Goal: Check status

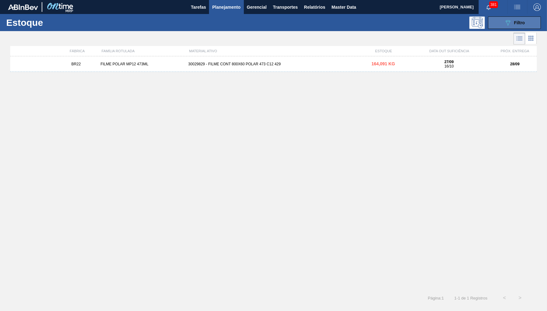
click at [522, 24] on span "Filtro" at bounding box center [519, 22] width 11 height 5
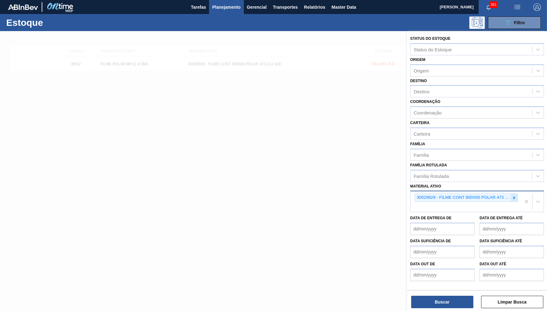
click at [513, 196] on icon at bounding box center [514, 198] width 4 height 4
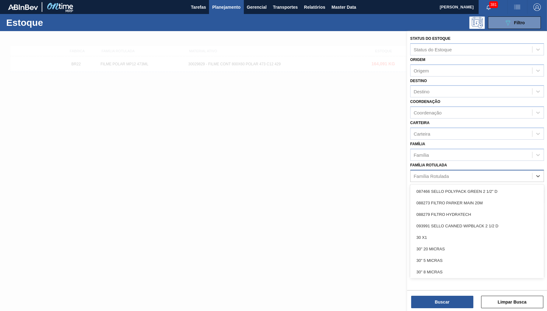
click at [450, 171] on div "Família Rotulada" at bounding box center [471, 175] width 122 height 9
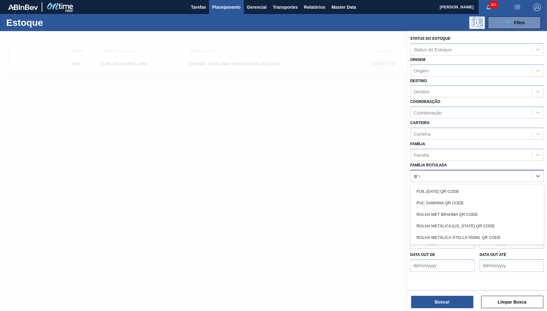
type Rotulada "qr co"
click at [449, 209] on div "ROLHA MET BRAHMA QR CODE" at bounding box center [477, 215] width 134 height 12
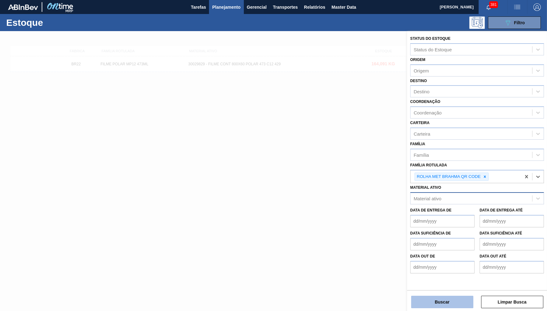
click at [444, 301] on button "Buscar" at bounding box center [442, 302] width 62 height 12
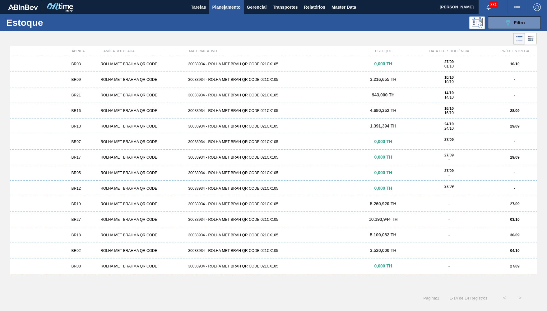
click at [83, 127] on div "BR13" at bounding box center [76, 126] width 44 height 4
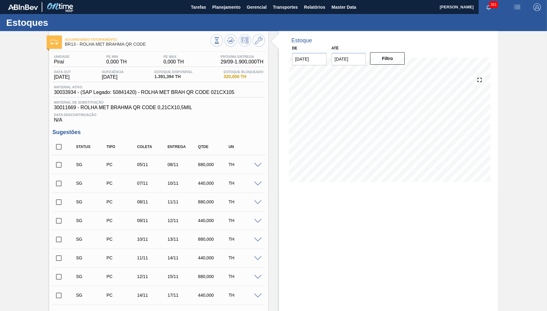
type input "[DATE]"
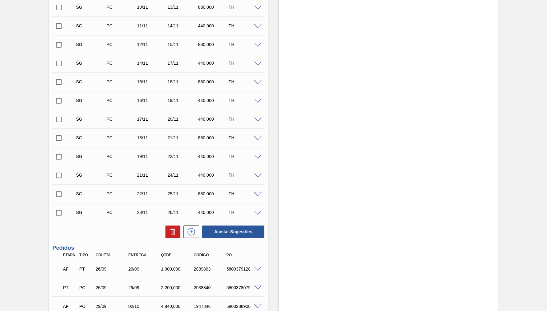
scroll to position [334, 0]
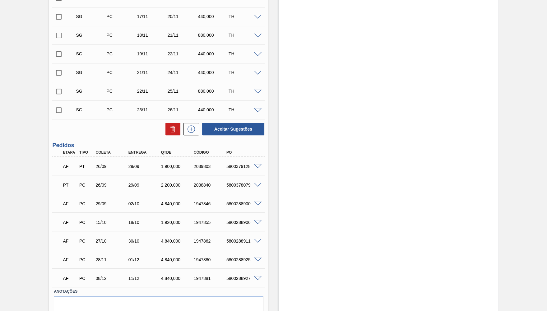
click at [257, 165] on span at bounding box center [257, 166] width 7 height 5
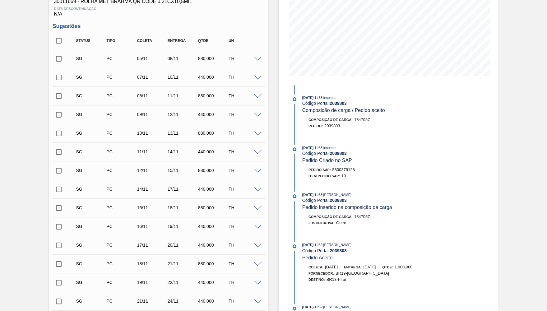
scroll to position [105, 0]
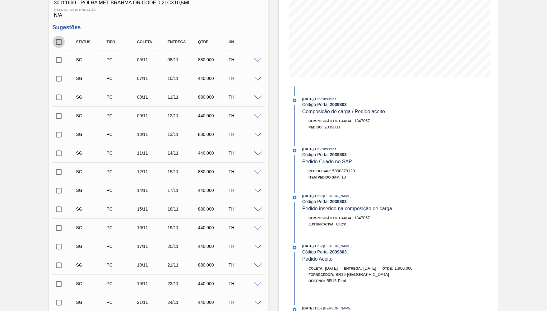
click at [58, 40] on input "checkbox" at bounding box center [58, 41] width 13 height 13
checkbox input "true"
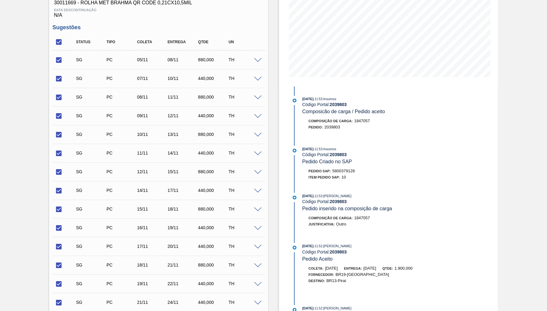
checkbox input "true"
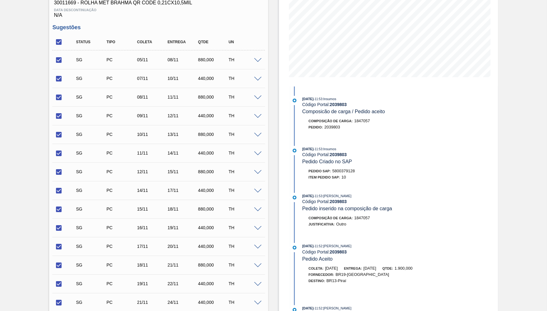
checkbox input "true"
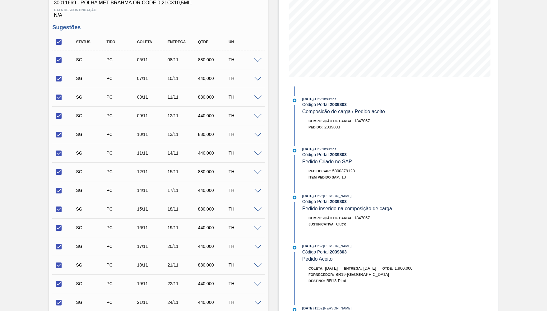
checkbox input "true"
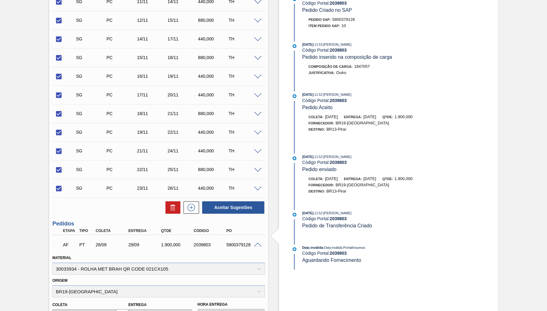
scroll to position [256, 0]
click at [173, 205] on icon at bounding box center [172, 205] width 5 height 1
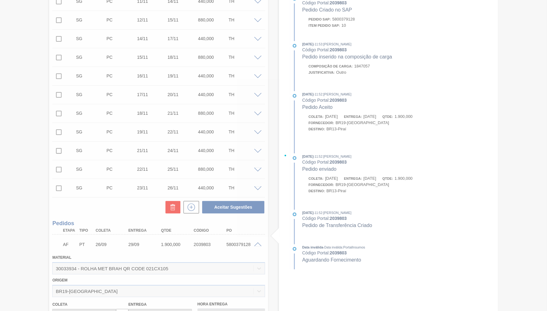
checkbox input "false"
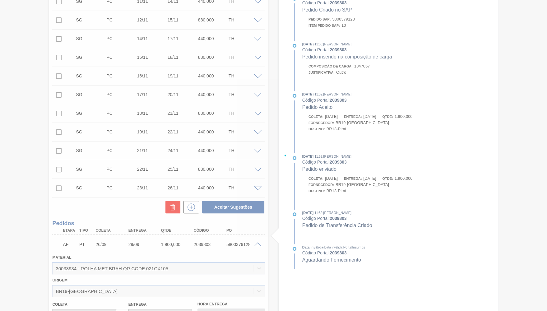
checkbox input "false"
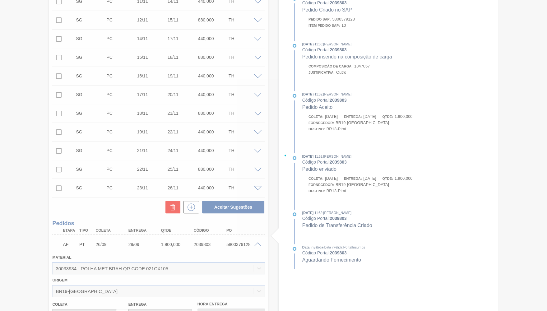
checkbox input "false"
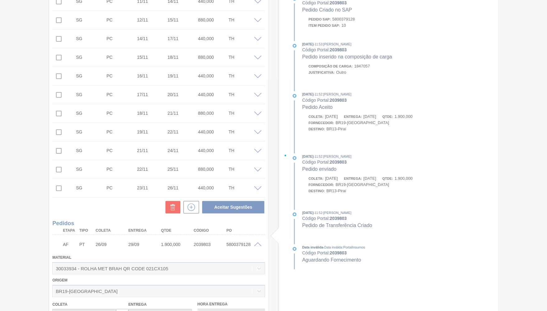
checkbox input "false"
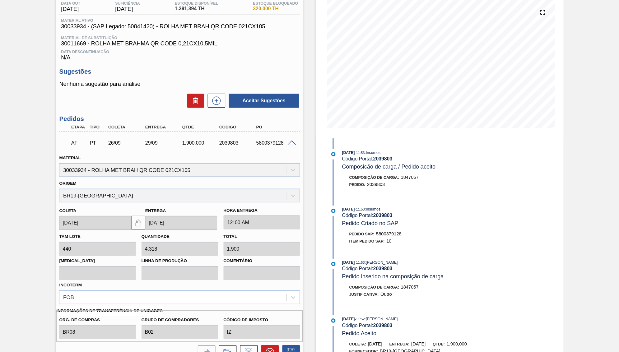
scroll to position [0, 0]
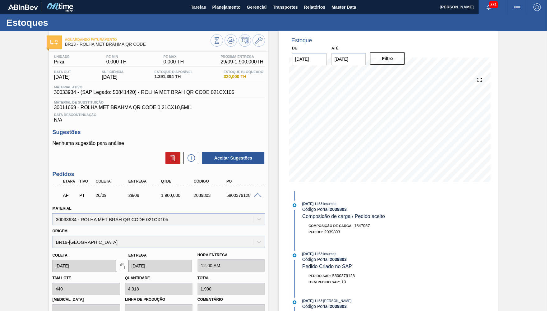
click at [441, 205] on div "[DATE] 11:53 : Insumos" at bounding box center [376, 203] width 148 height 6
